Goal: Task Accomplishment & Management: Manage account settings

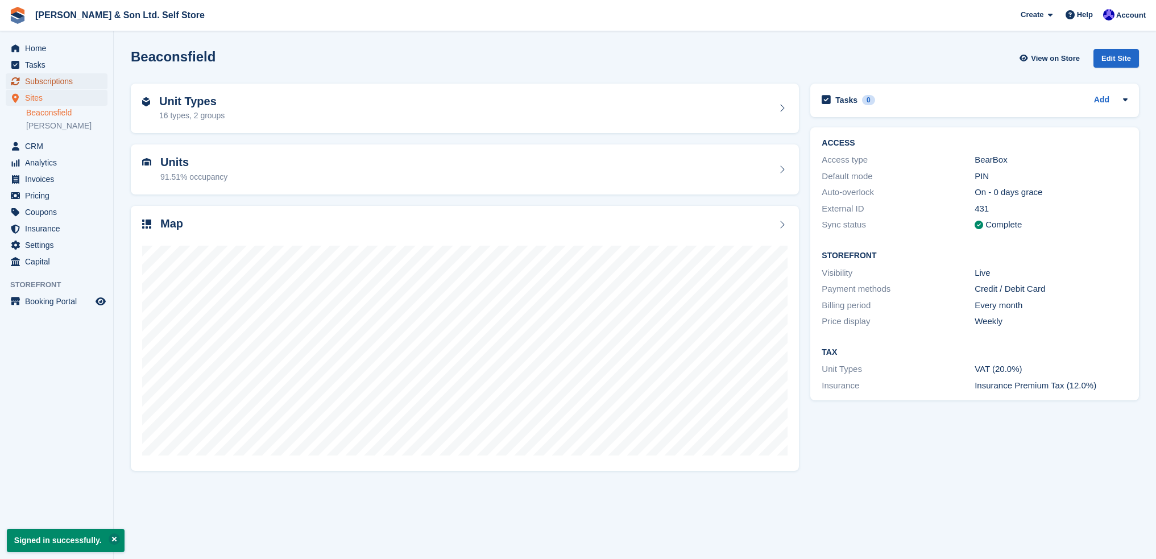
click at [63, 78] on span "Subscriptions" at bounding box center [59, 81] width 68 height 16
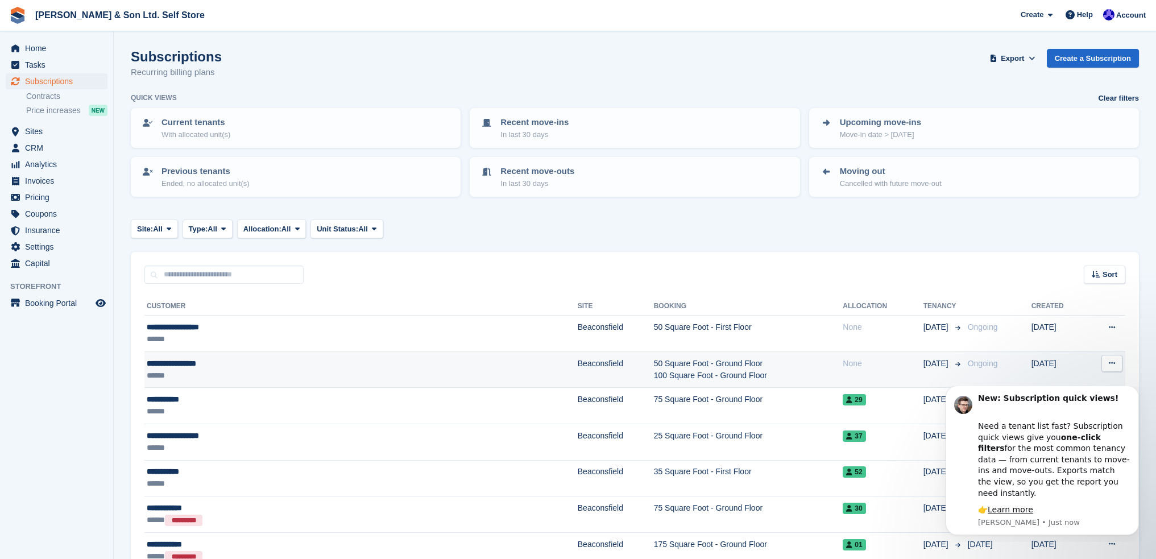
click at [654, 369] on td "50 Square Foot - Ground Floor 100 Square Foot - Ground Floor" at bounding box center [748, 369] width 189 height 36
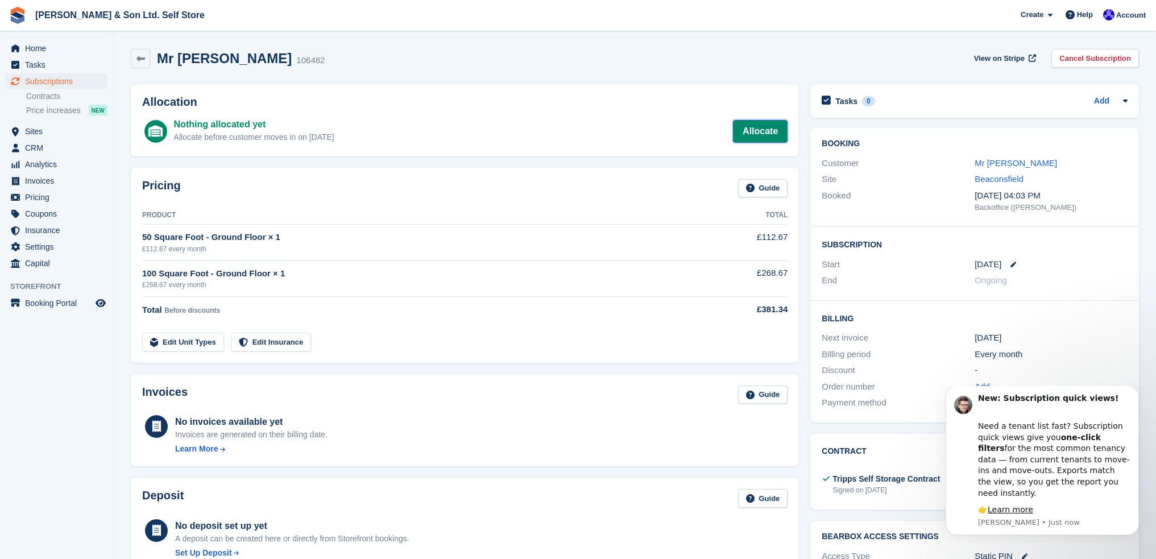
click at [749, 132] on link "Allocate" at bounding box center [760, 131] width 55 height 23
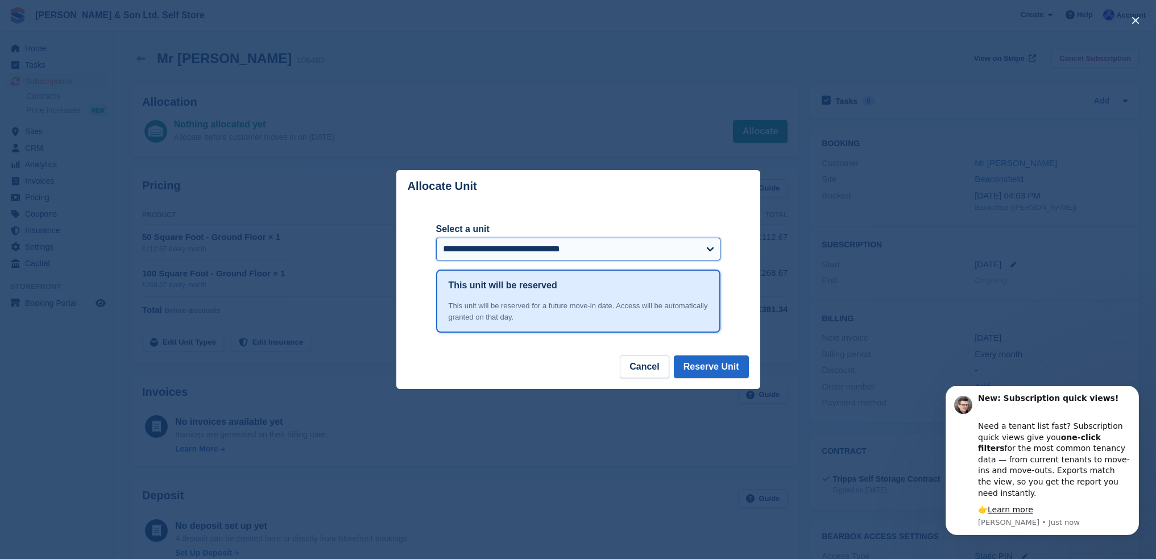
click at [564, 251] on select "**********" at bounding box center [578, 249] width 284 height 23
click at [720, 370] on button "Reserve Unit" at bounding box center [711, 366] width 75 height 23
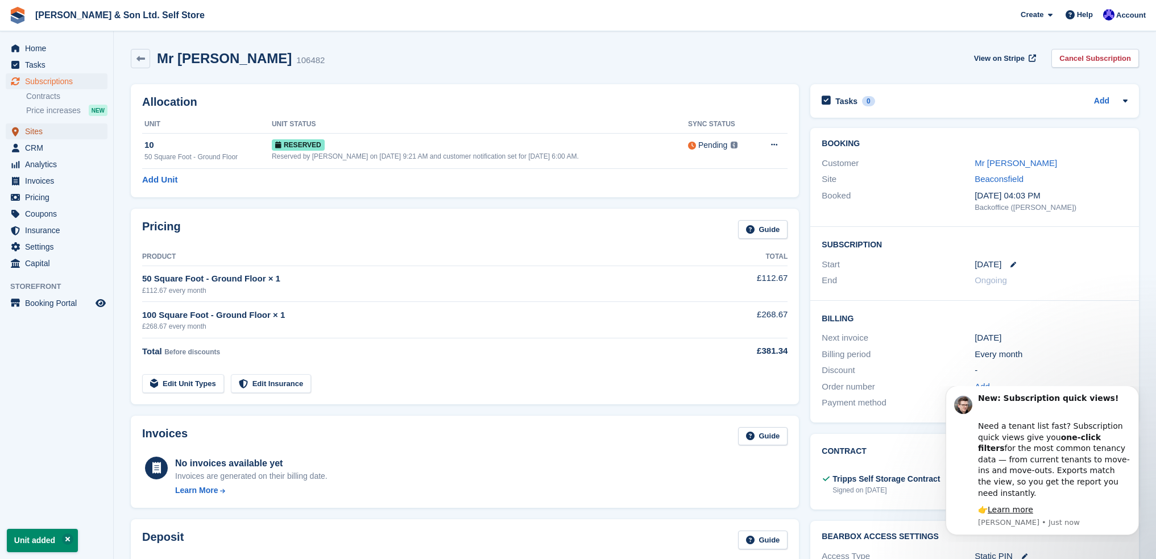
drag, startPoint x: 49, startPoint y: 132, endPoint x: 193, endPoint y: 171, distance: 148.9
click at [49, 132] on span "Sites" at bounding box center [59, 131] width 68 height 16
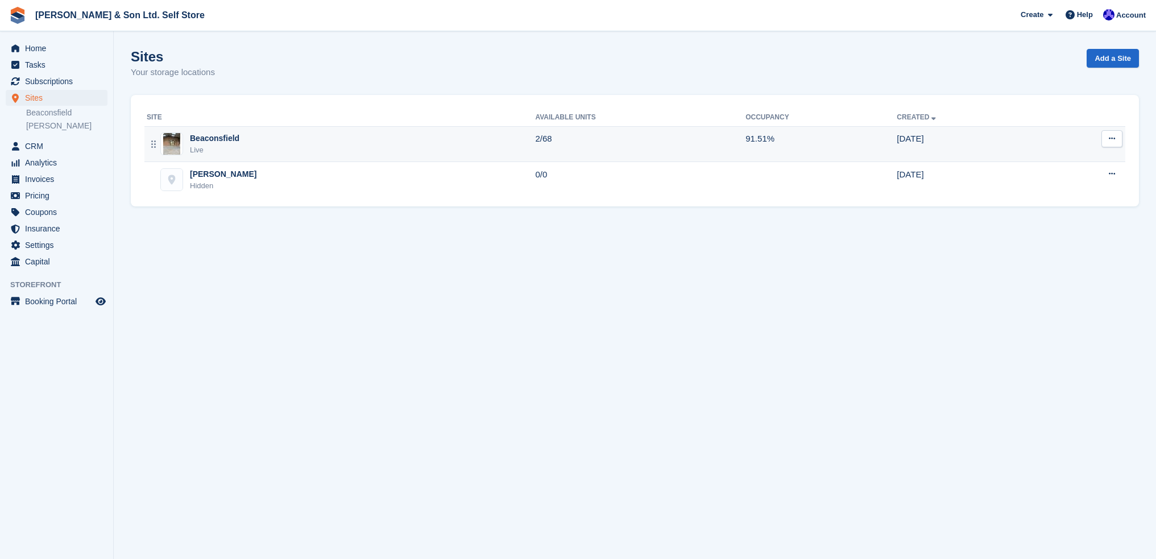
click at [331, 142] on div "Beaconsfield Live" at bounding box center [341, 143] width 388 height 23
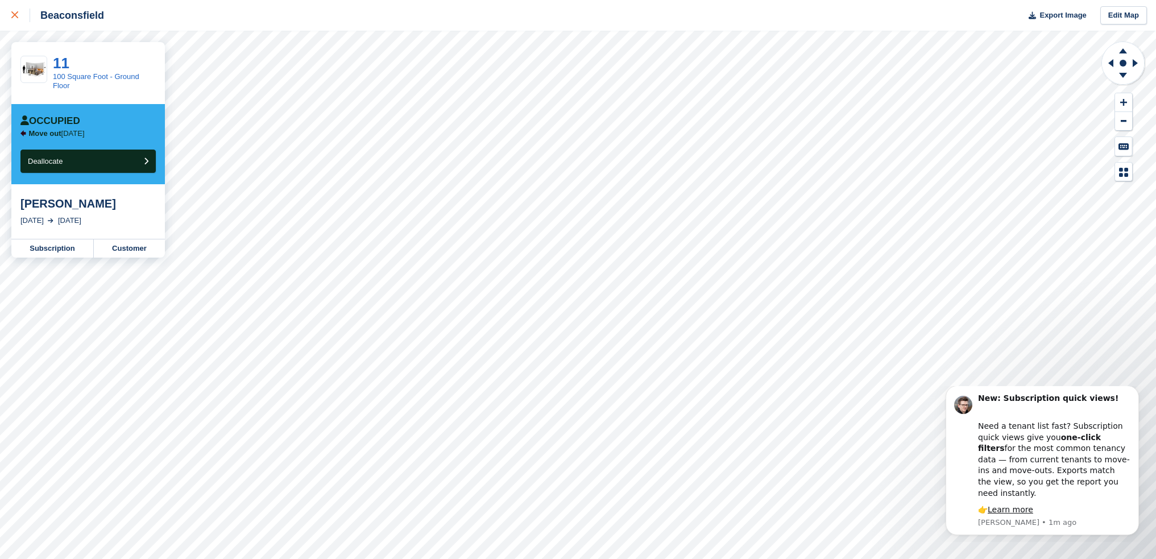
click at [16, 15] on icon at bounding box center [14, 14] width 7 height 7
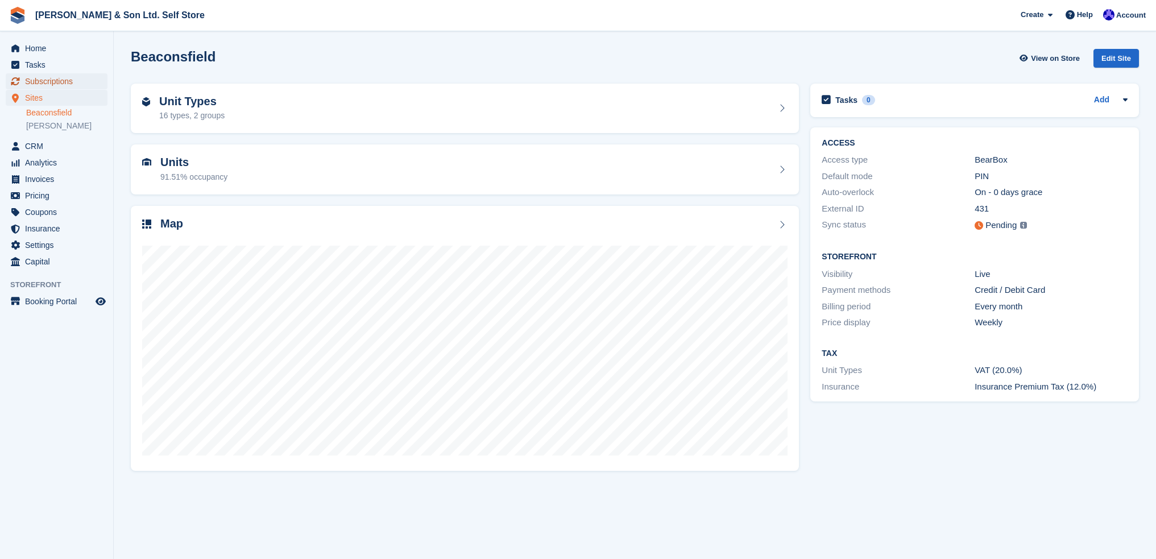
click at [48, 80] on span "Subscriptions" at bounding box center [59, 81] width 68 height 16
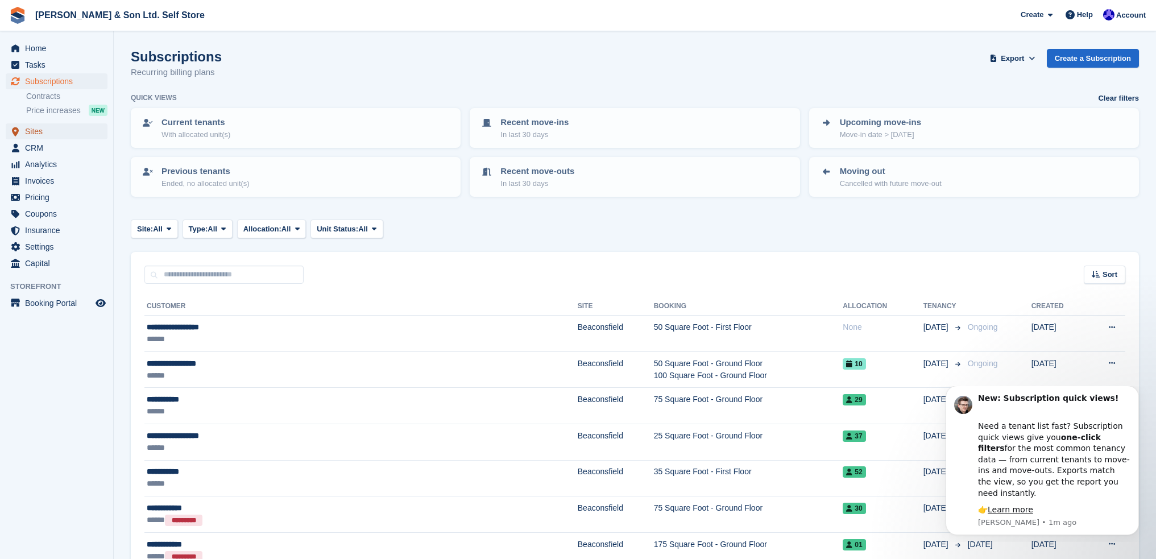
click at [44, 133] on span "Sites" at bounding box center [59, 131] width 68 height 16
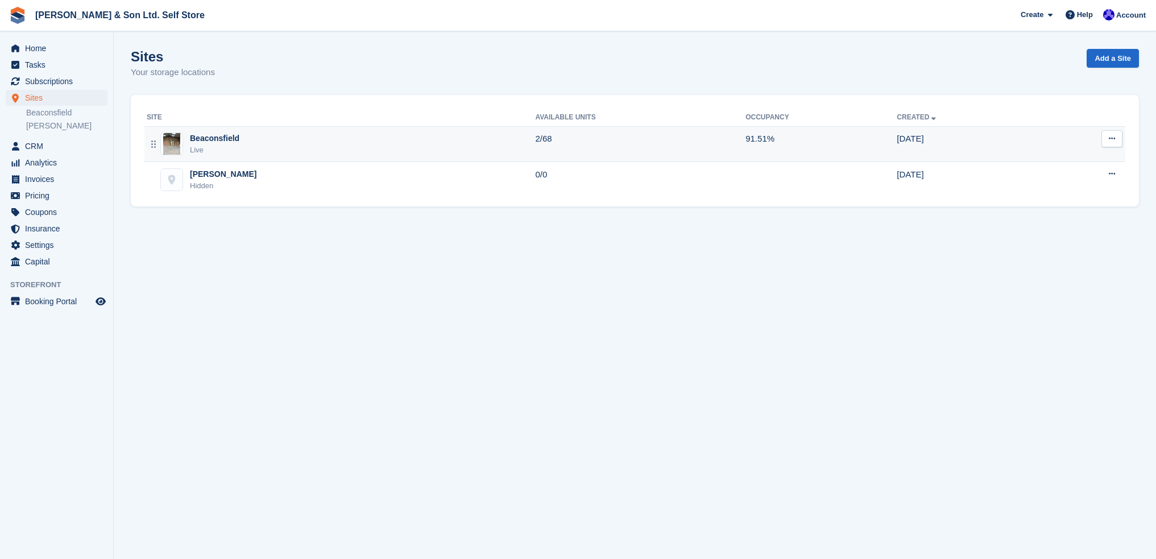
click at [315, 148] on div "Beaconsfield Live" at bounding box center [341, 143] width 388 height 23
